Goal: Task Accomplishment & Management: Manage account settings

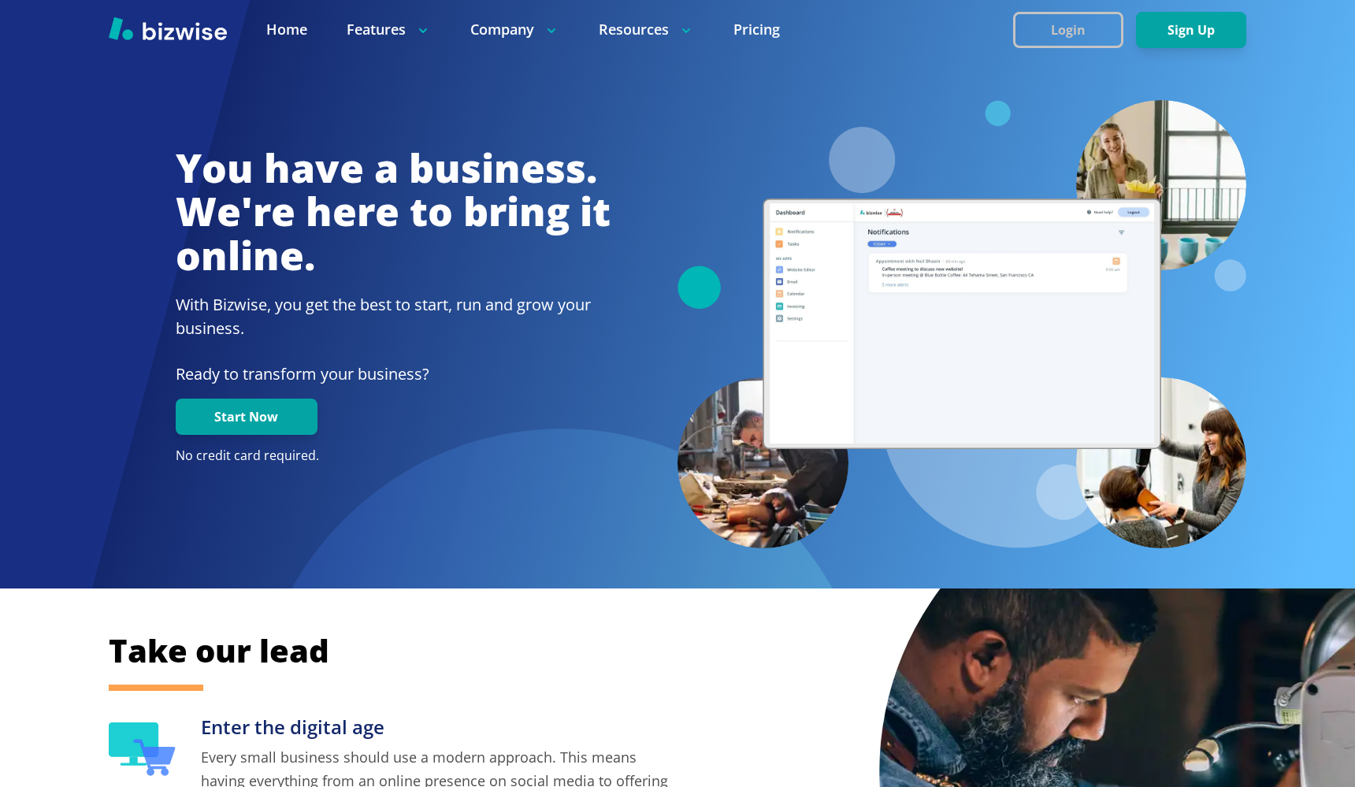
click at [1051, 39] on button "Login" at bounding box center [1068, 30] width 110 height 36
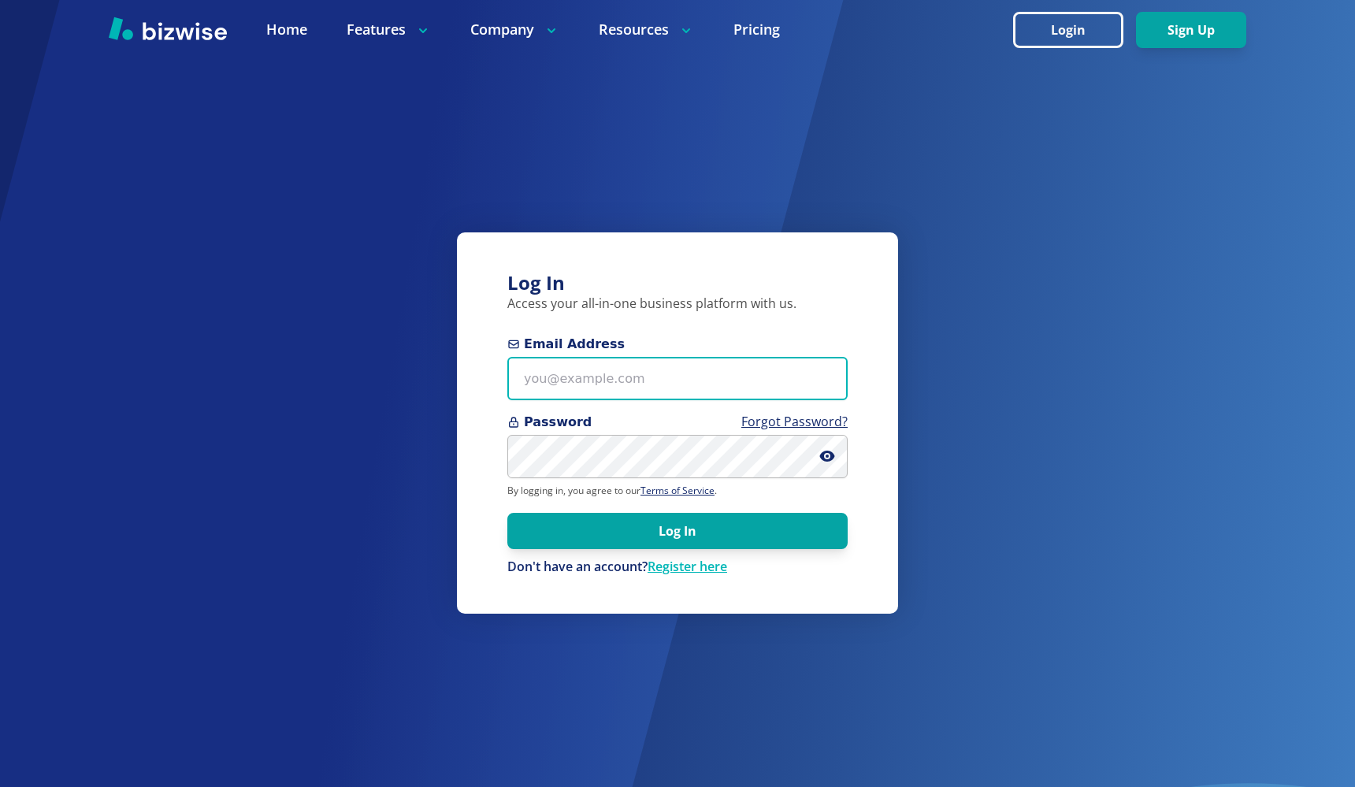
click at [595, 360] on input "Email Address" at bounding box center [677, 378] width 340 height 43
type input "v"
paste input "dmccaleb@socket.net"
type input "dmccaleb@socket.net"
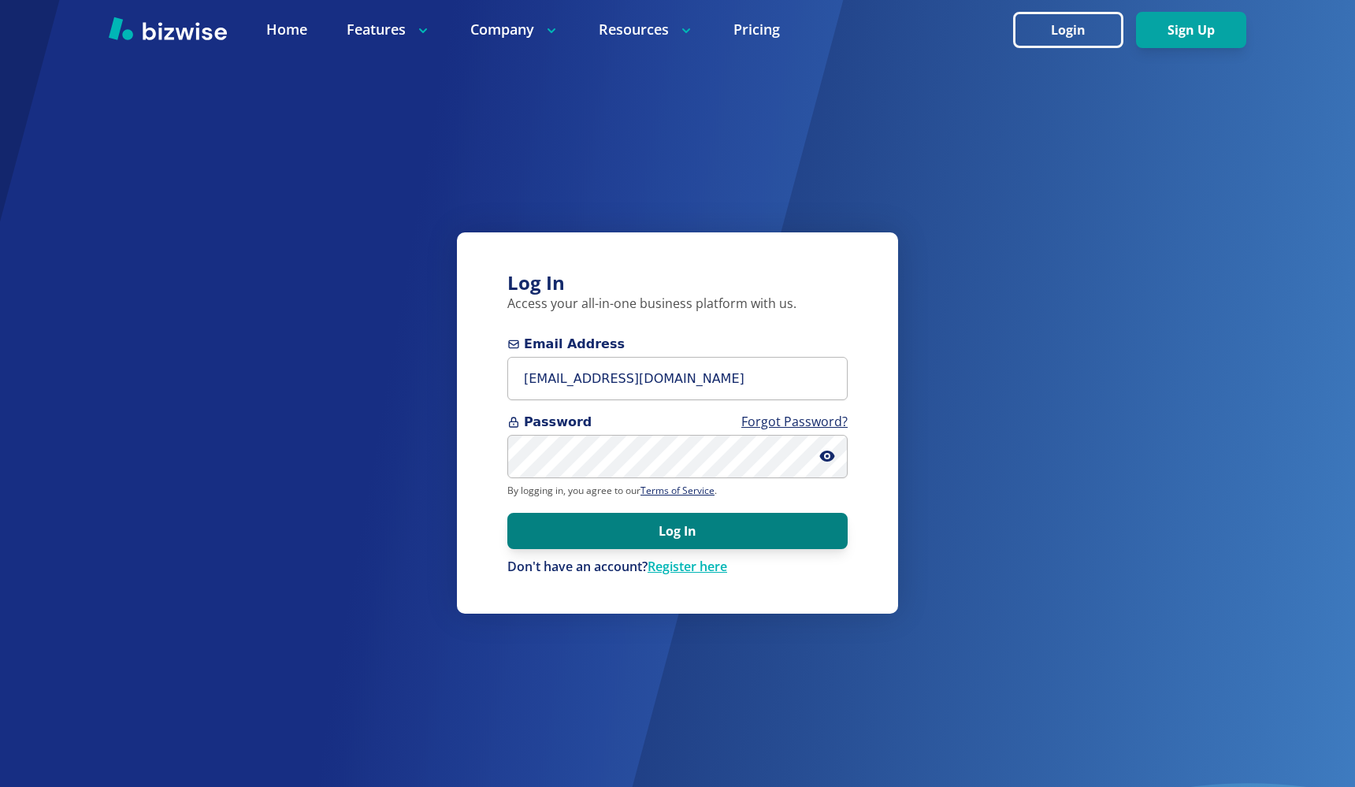
click at [612, 526] on button "Log In" at bounding box center [677, 531] width 340 height 36
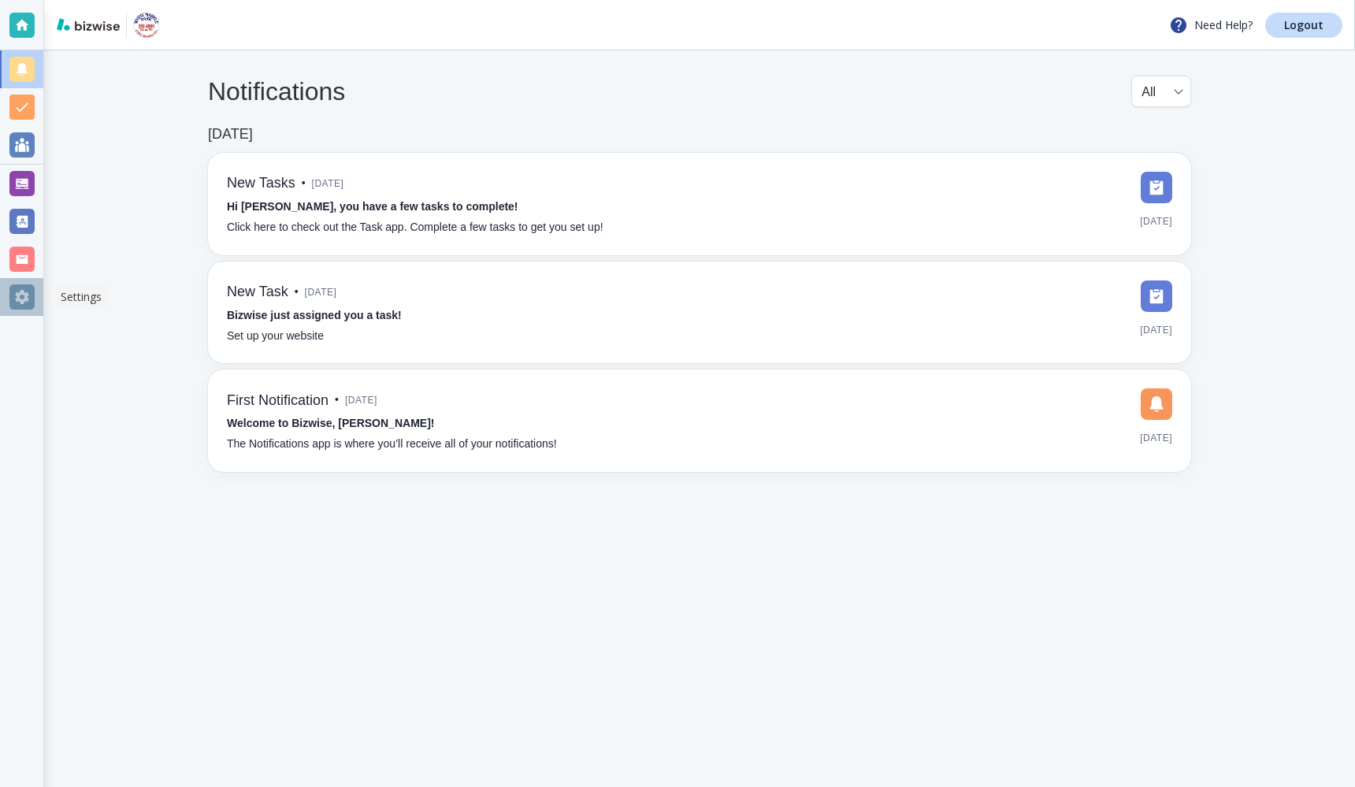
click at [23, 295] on div at bounding box center [21, 296] width 25 height 25
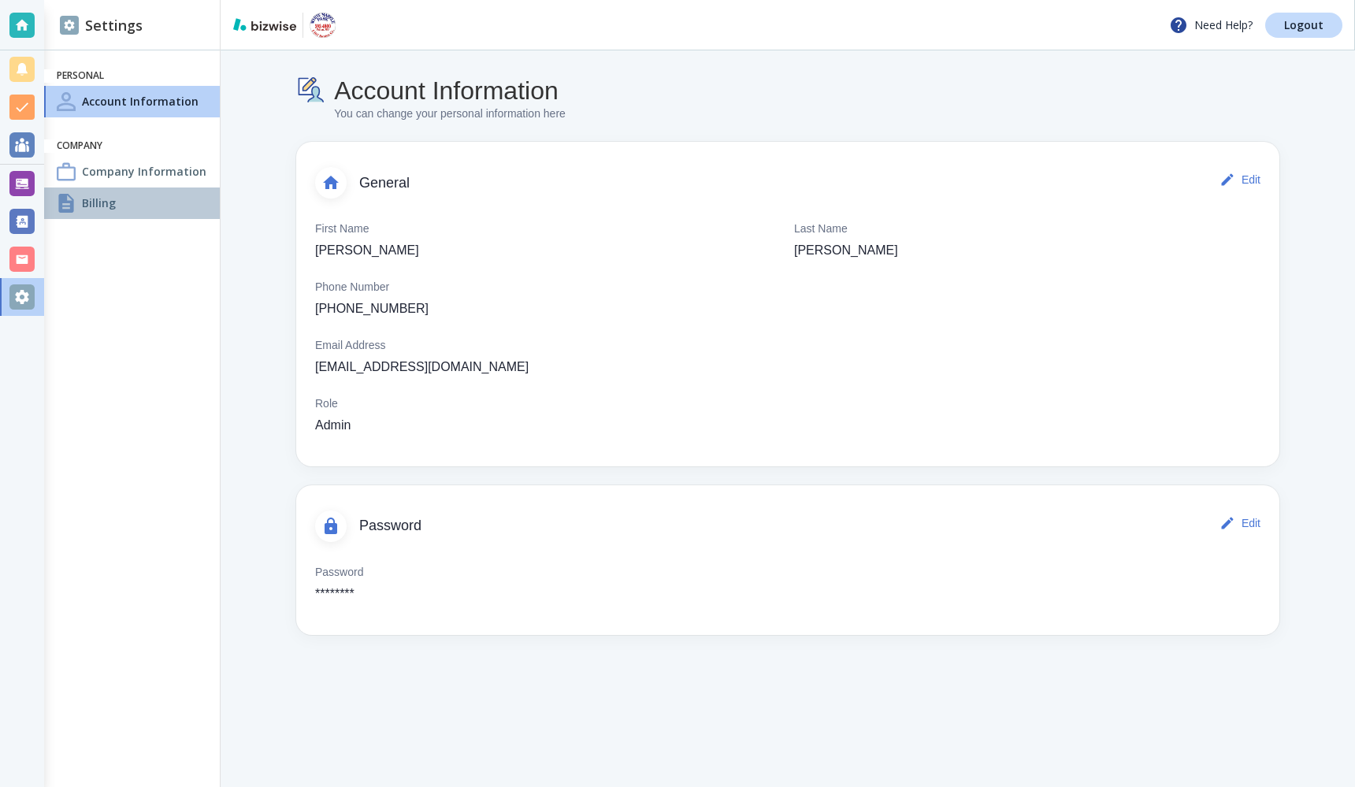
click at [120, 197] on div "Billing" at bounding box center [132, 203] width 176 height 32
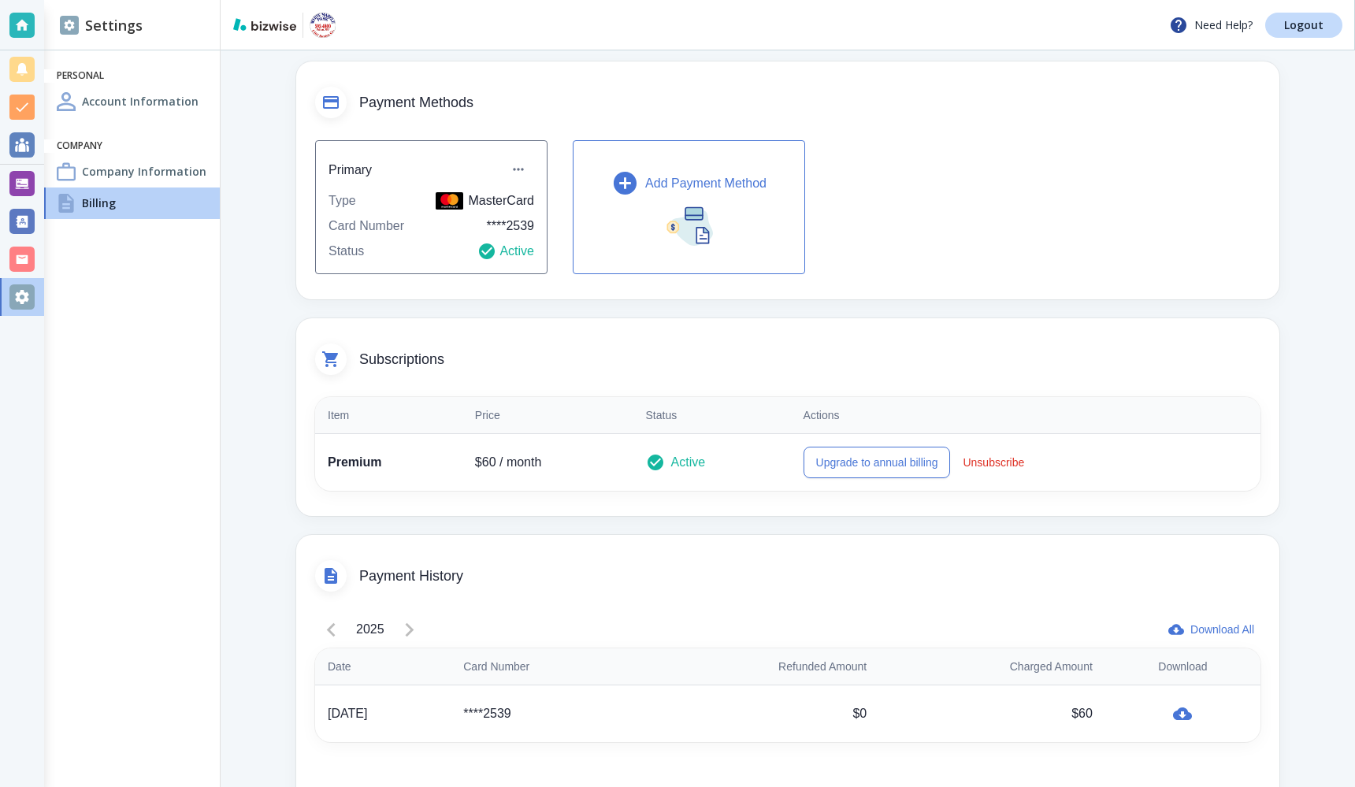
scroll to position [154, 0]
